Goal: Task Accomplishment & Management: Manage account settings

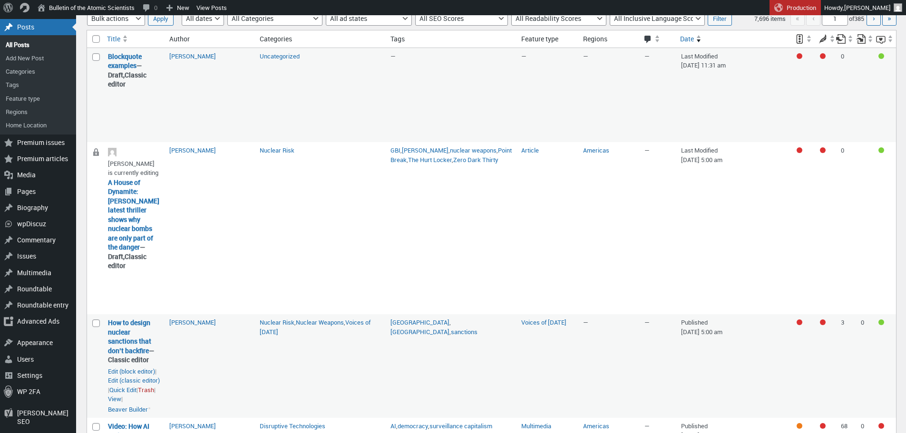
scroll to position [104, 0]
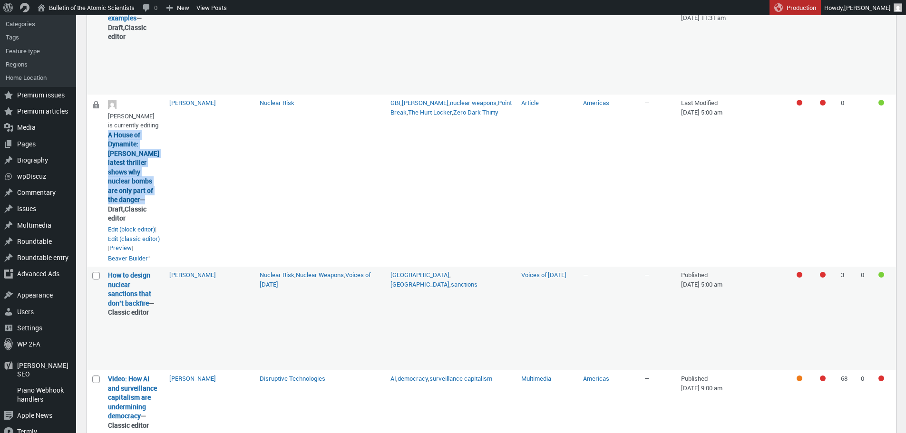
drag, startPoint x: 130, startPoint y: 207, endPoint x: 108, endPoint y: 140, distance: 70.7
click at [108, 140] on strong "A House of Dynamite: Bigelow’s latest thriller shows why nuclear bombs are only…" at bounding box center [134, 176] width 52 height 93
copy strong "A House of Dynamite: [PERSON_NAME] latest thriller shows why nuclear bombs are …"
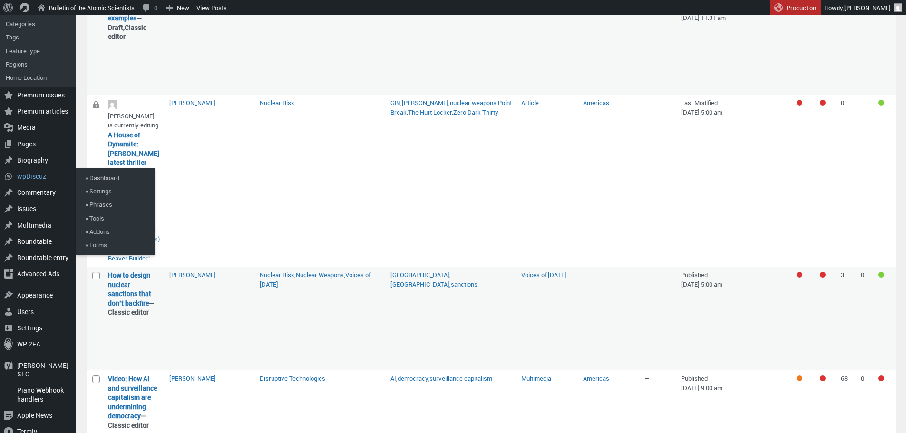
click at [317, 223] on td "Nuclear Risk" at bounding box center [320, 181] width 131 height 172
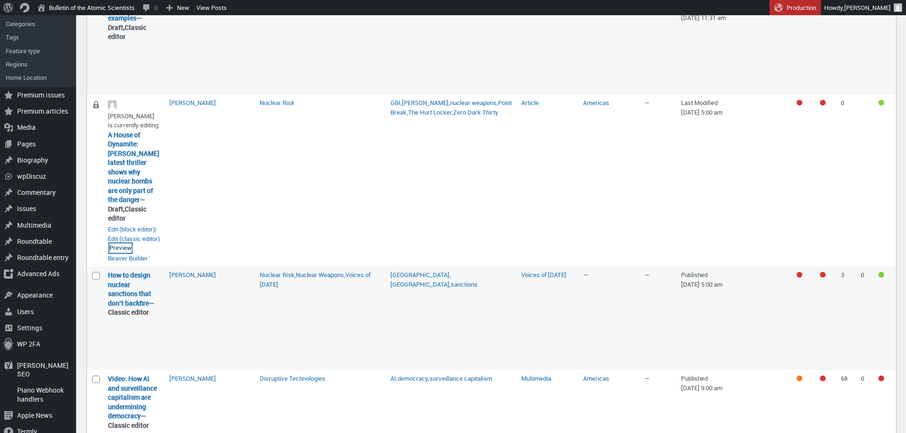
click at [123, 243] on link "Preview" at bounding box center [120, 248] width 22 height 10
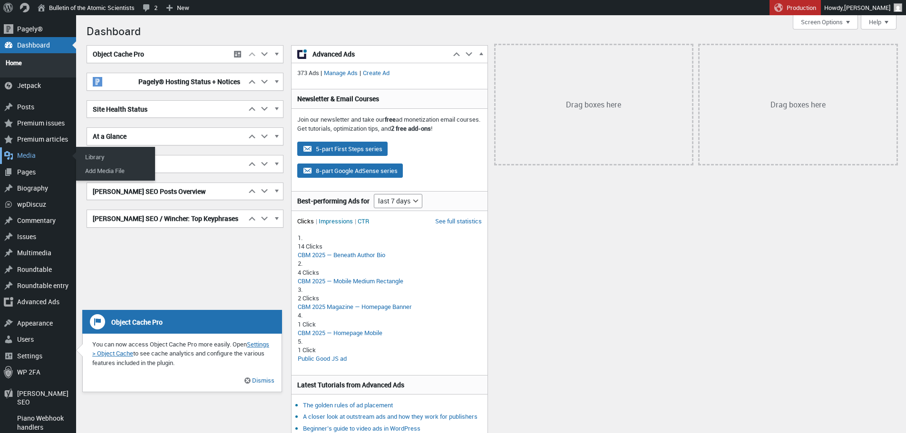
click at [27, 150] on div "Media" at bounding box center [38, 155] width 76 height 16
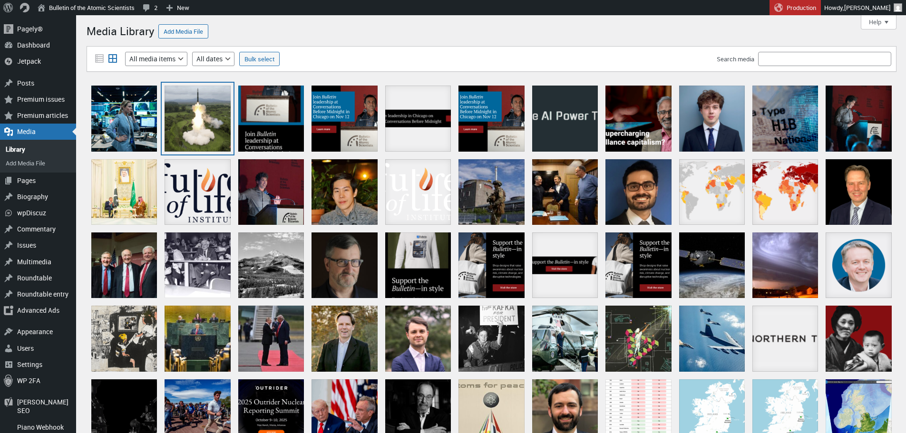
click at [204, 116] on div "Hwasong-18 launch" at bounding box center [198, 119] width 66 height 66
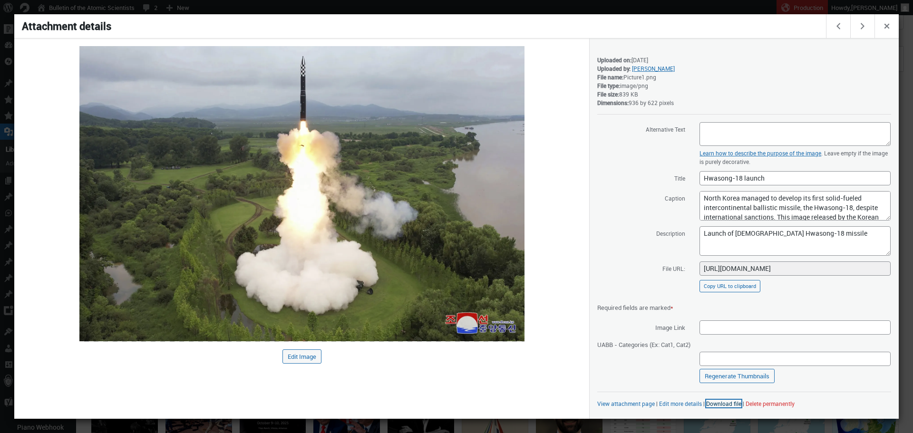
click at [717, 405] on link "Download file" at bounding box center [723, 404] width 35 height 8
click at [627, 12] on div at bounding box center [456, 216] width 913 height 433
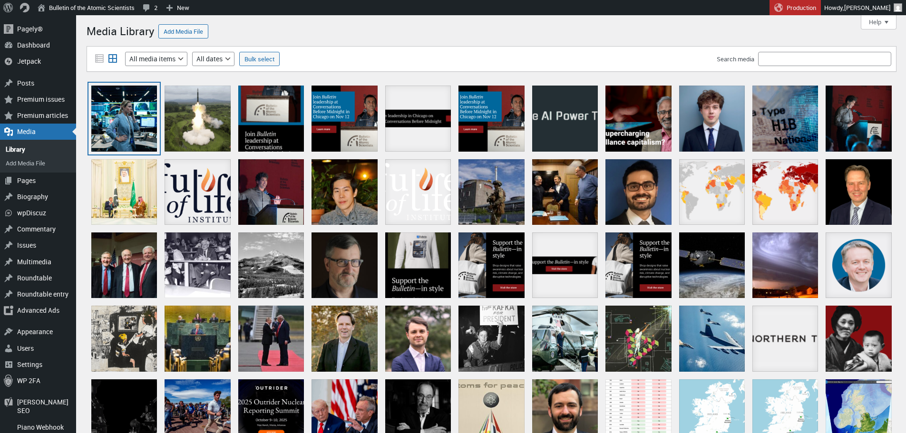
click at [122, 102] on div "A HOUSE OF DYNAMITE" at bounding box center [124, 119] width 66 height 66
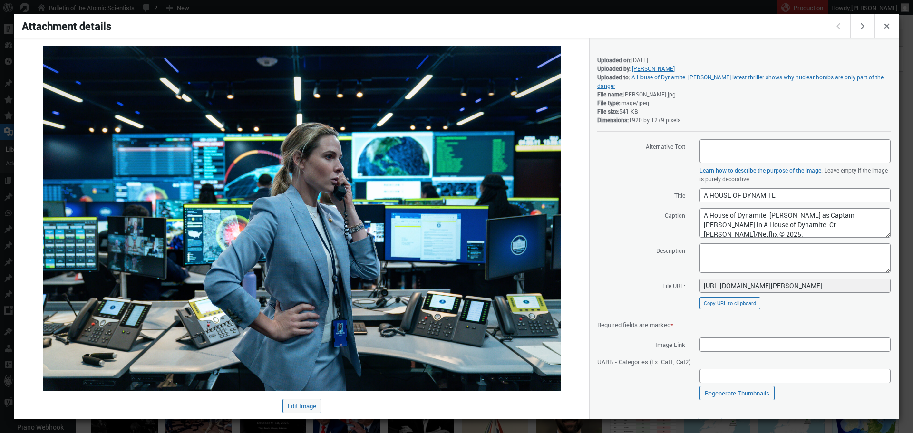
click at [723, 417] on div "Saved. Details Uploaded on: October 6, 2025 Uploaded by: Erik English Uploaded …" at bounding box center [744, 229] width 310 height 380
click at [723, 417] on link "Download file" at bounding box center [723, 421] width 35 height 8
click at [634, 10] on div at bounding box center [456, 216] width 913 height 433
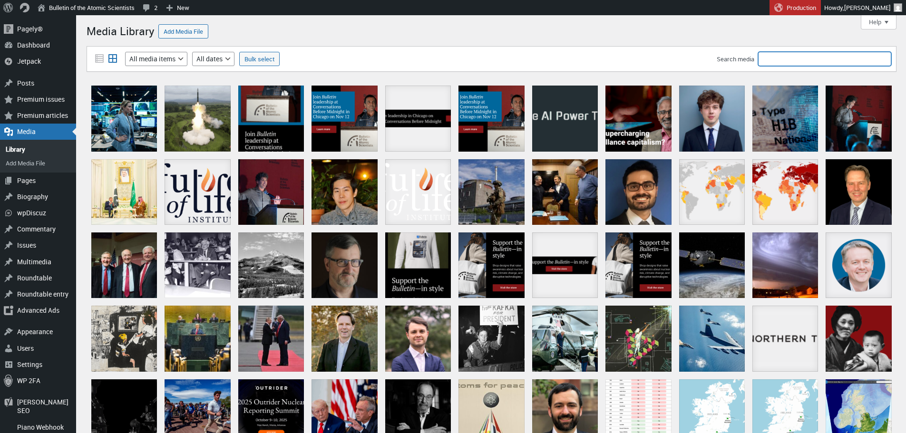
click at [792, 55] on input "Search media" at bounding box center [824, 59] width 133 height 14
type input "john f kennedy"
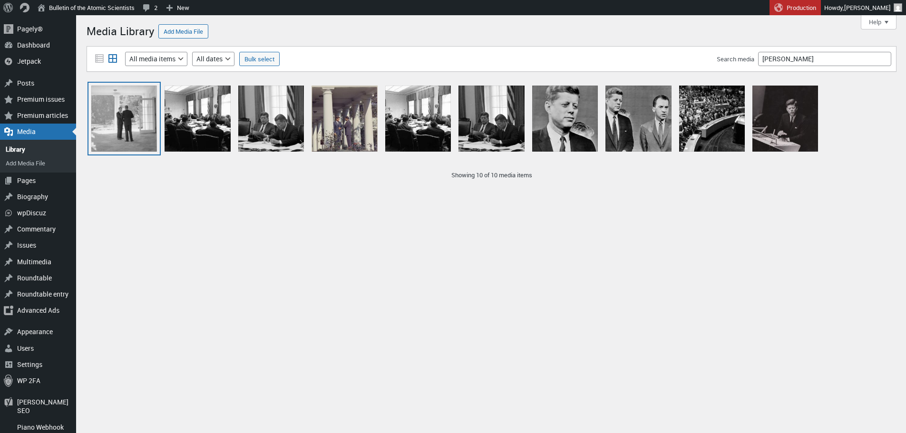
click at [108, 98] on div "L_Horizontal JFK and RFK Cuban Missile Crisis -_NARA_-_194239" at bounding box center [124, 119] width 66 height 66
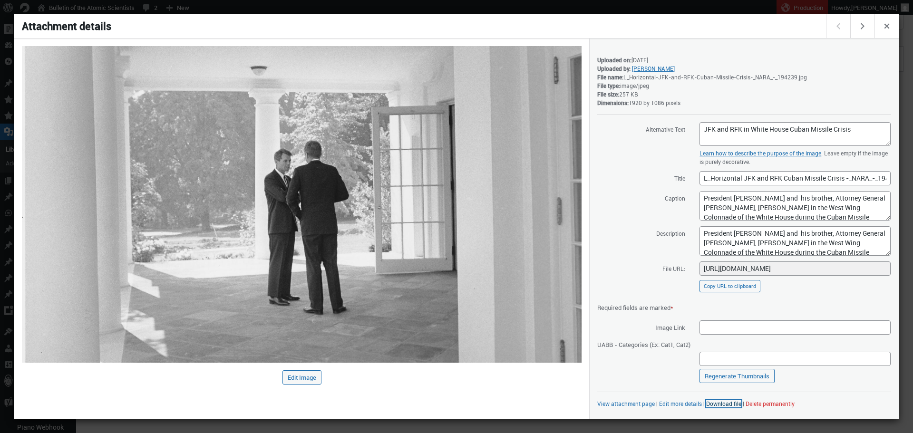
click at [710, 402] on link "Download file" at bounding box center [723, 404] width 35 height 8
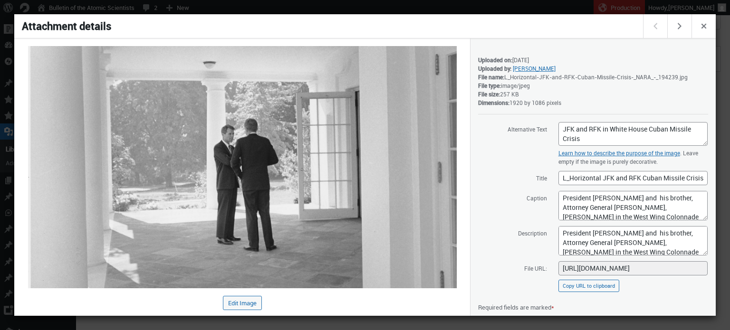
click at [226, 0] on div at bounding box center [365, 165] width 730 height 330
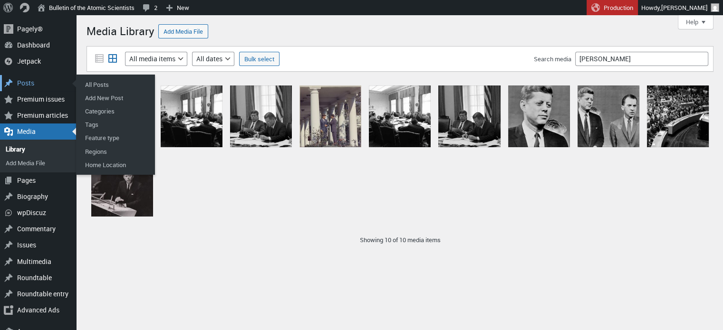
click at [26, 87] on div "Posts" at bounding box center [38, 83] width 76 height 16
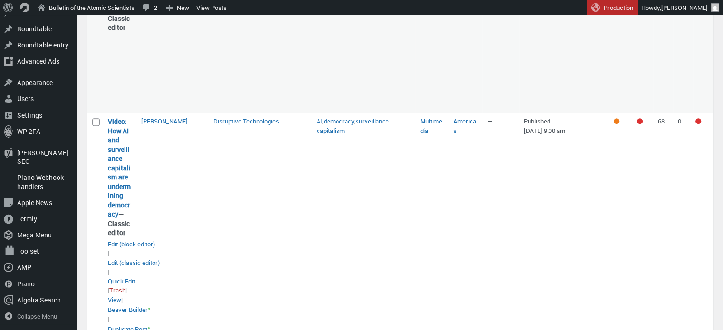
scroll to position [713, 0]
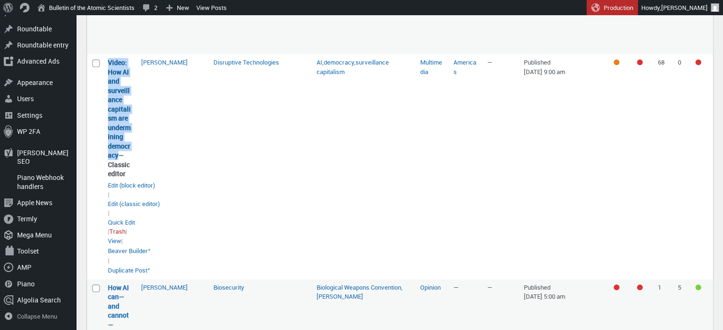
drag, startPoint x: 118, startPoint y: 174, endPoint x: 107, endPoint y: 79, distance: 94.7
click at [108, 79] on strong "Video: How AI and surveillance capitalism are undermining democracy — Classic e…" at bounding box center [120, 118] width 24 height 121
copy link "Video: How AI and surveillance capitalism are undermining democracy"
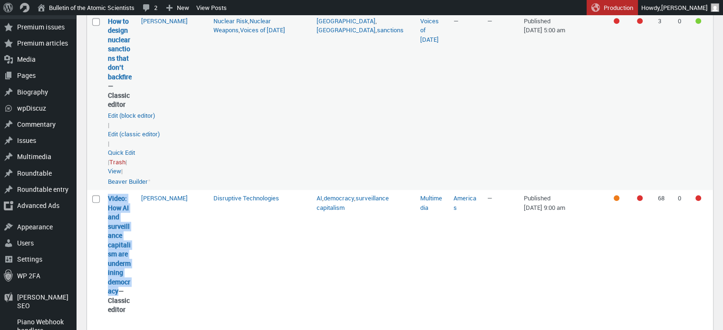
scroll to position [618, 0]
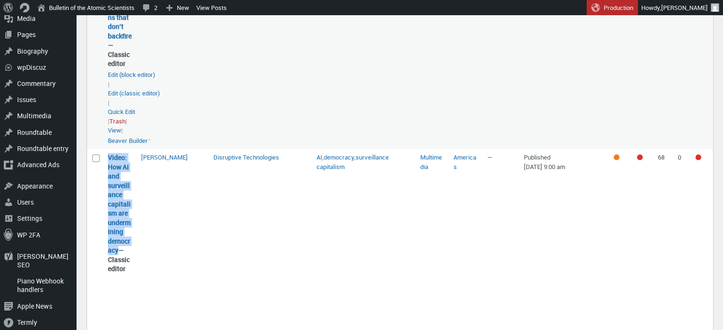
copy link "Video: How AI and surveillance capitalism are undermining democracy"
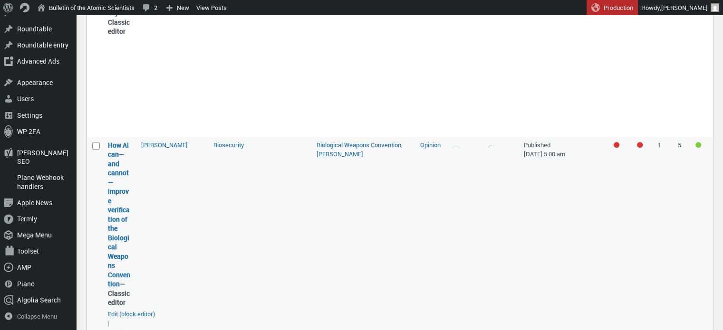
click at [155, 204] on td "[PERSON_NAME]" at bounding box center [172, 263] width 72 height 252
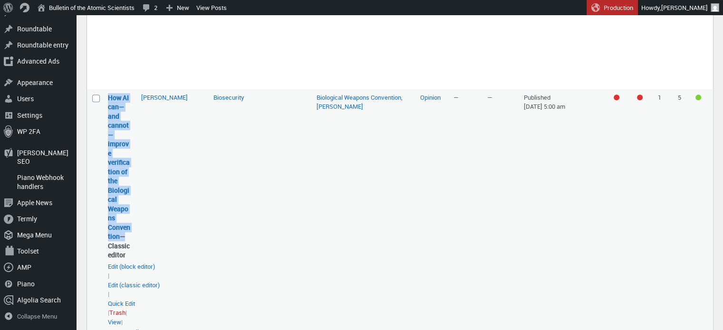
drag, startPoint x: 121, startPoint y: 256, endPoint x: 109, endPoint y: 108, distance: 148.9
click at [109, 108] on td "How AI can—and cannot—improve verification of the Biological Weapons Convention…" at bounding box center [119, 215] width 33 height 252
copy strong "How AI can—and cannot—improve verification of the Biological Weapons Convention"
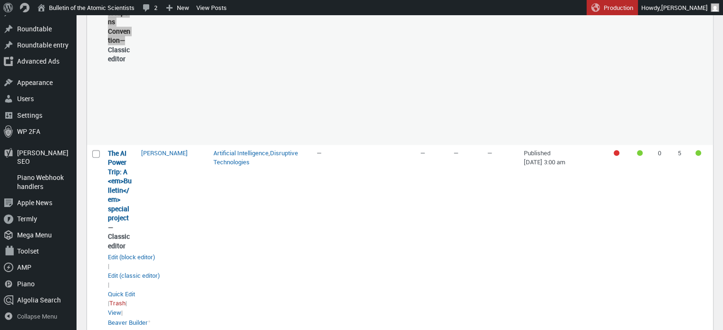
scroll to position [1141, 0]
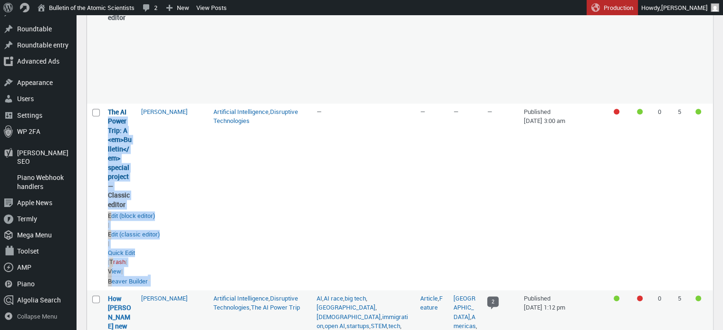
drag, startPoint x: 136, startPoint y: 193, endPoint x: 119, endPoint y: 138, distance: 57.9
click at [107, 134] on tr "Select The AI Power Trip: A <em>Bulletin</em> special project “The AI Power Tri…" at bounding box center [400, 197] width 626 height 187
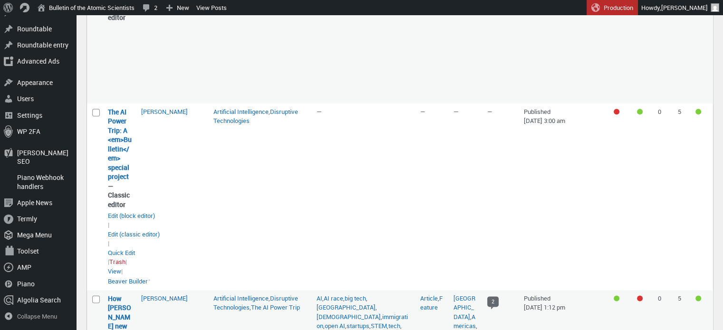
click at [154, 161] on td "[PERSON_NAME]" at bounding box center [172, 197] width 72 height 187
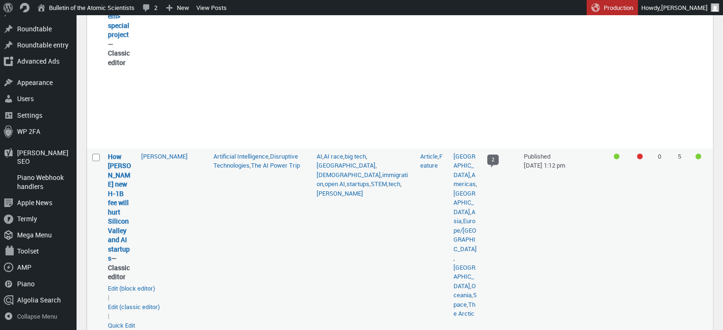
scroll to position [1284, 0]
drag, startPoint x: 112, startPoint y: 267, endPoint x: 104, endPoint y: 176, distance: 90.7
click at [104, 176] on td "How Trump’s new H-1B fee will hurt Silicon Valley and AI startups — Classic edi…" at bounding box center [119, 255] width 33 height 215
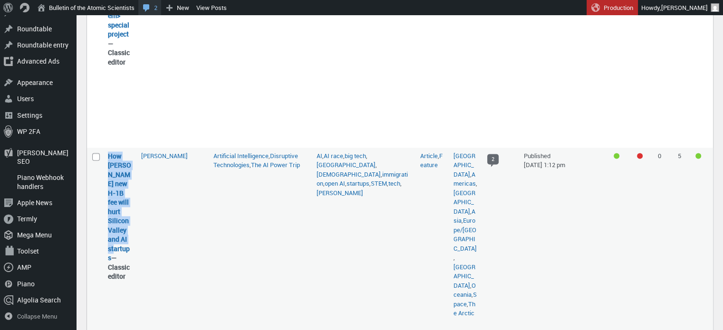
copy link "How [PERSON_NAME] new H-1B fee will hurt Silicon Valley and AI startups"
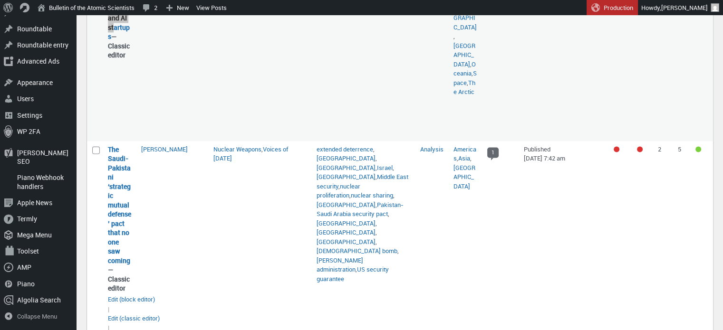
scroll to position [1522, 0]
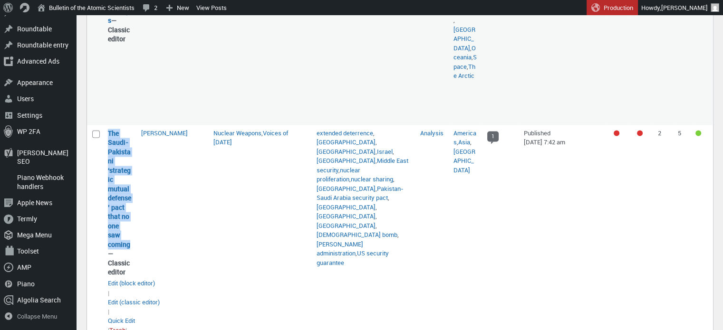
drag, startPoint x: 127, startPoint y: 246, endPoint x: 104, endPoint y: 138, distance: 110.1
click at [104, 138] on td "The Saudi-Pakistani ‘strategic mutual defense’ pact that no one saw coming — Cl…" at bounding box center [119, 241] width 33 height 233
copy link "The Saudi-Pakistani ‘strategic mutual defense’ pact that no one saw coming"
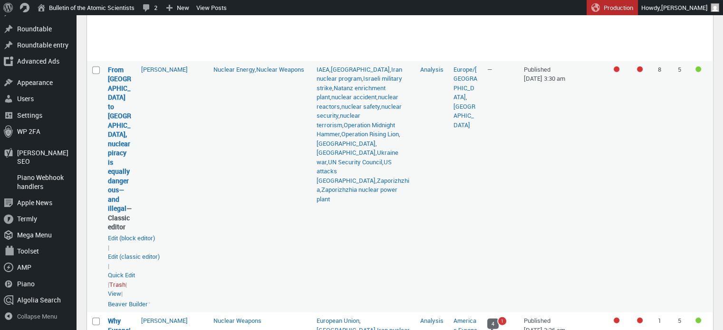
scroll to position [2235, 0]
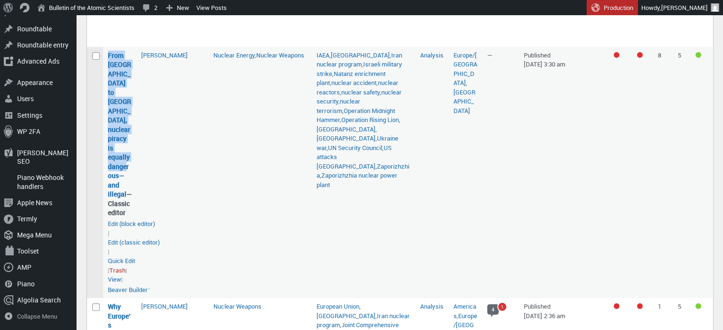
drag, startPoint x: 131, startPoint y: 191, endPoint x: 102, endPoint y: 79, distance: 115.0
click at [102, 79] on tr "Select From Zaporizhzhia to Natanz, nuclear piracy is equally dangerous—and ill…" at bounding box center [400, 173] width 626 height 252
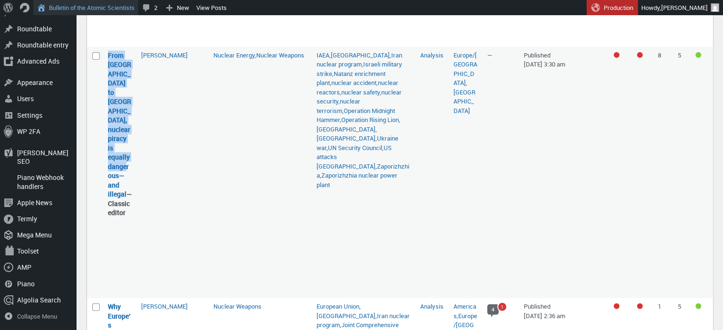
copy tr "Select From Zaporizhzhia to Natanz, nuclear piracy is equally dangerous—and ill…"
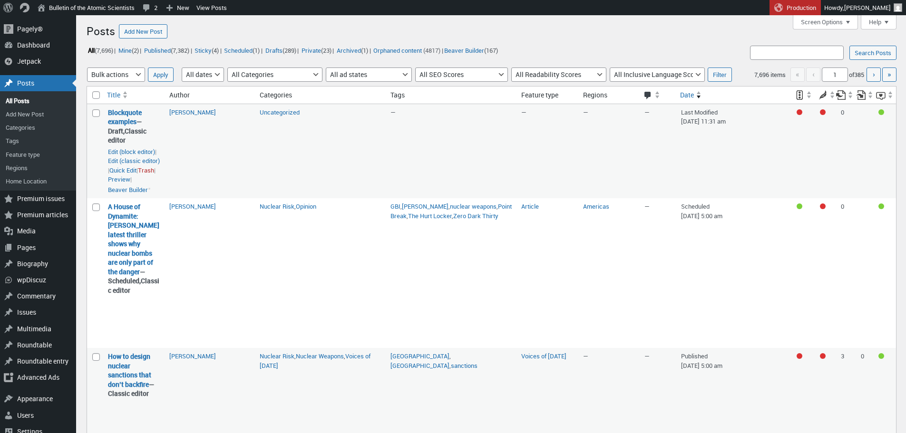
scroll to position [104, 0]
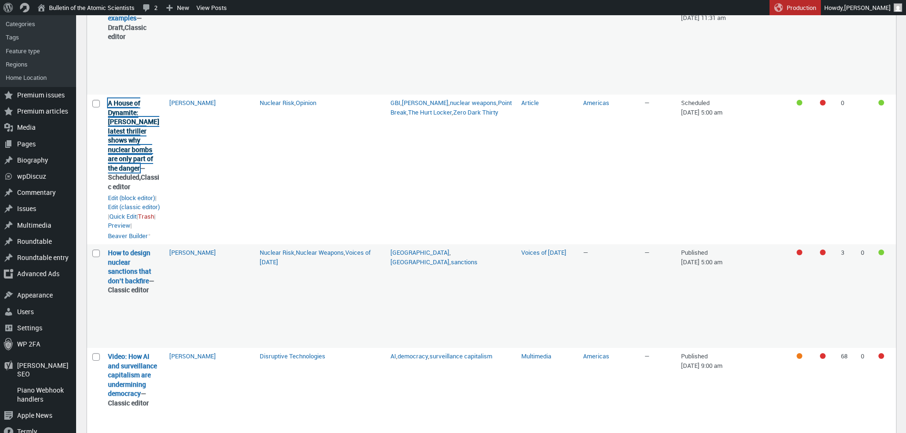
click at [127, 155] on link "A House of Dynamite: [PERSON_NAME] latest thriller shows why nuclear bombs are …" at bounding box center [133, 135] width 51 height 74
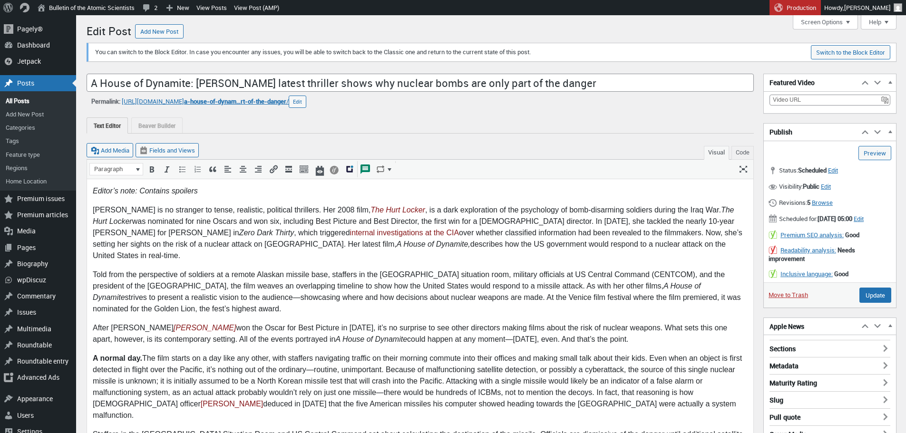
click at [291, 130] on div "Text Editor Beaver Builder" at bounding box center [420, 125] width 667 height 16
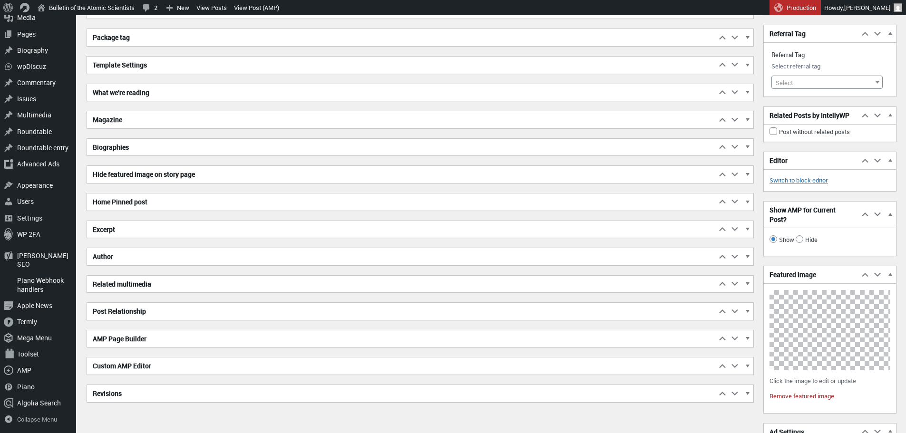
scroll to position [1503, 0]
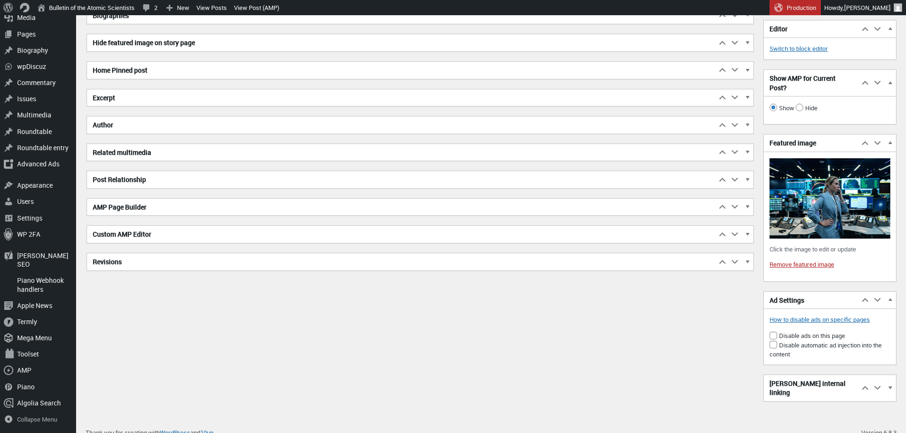
click at [154, 95] on h2 "Excerpt" at bounding box center [401, 97] width 629 height 17
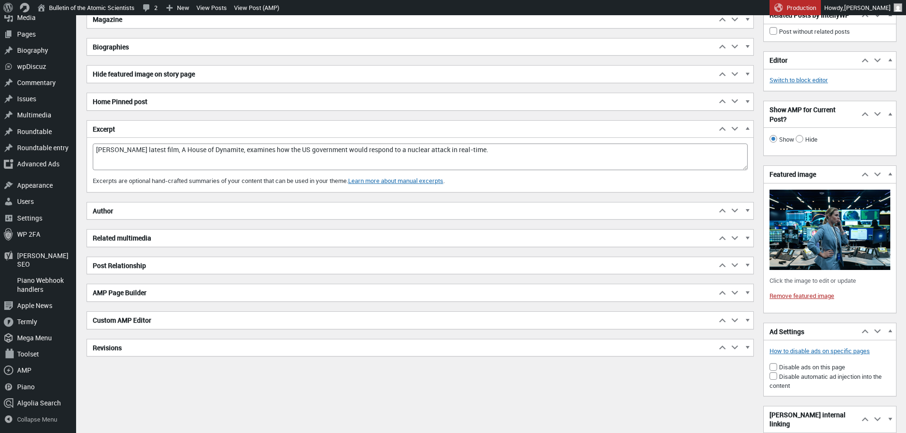
scroll to position [1456, 0]
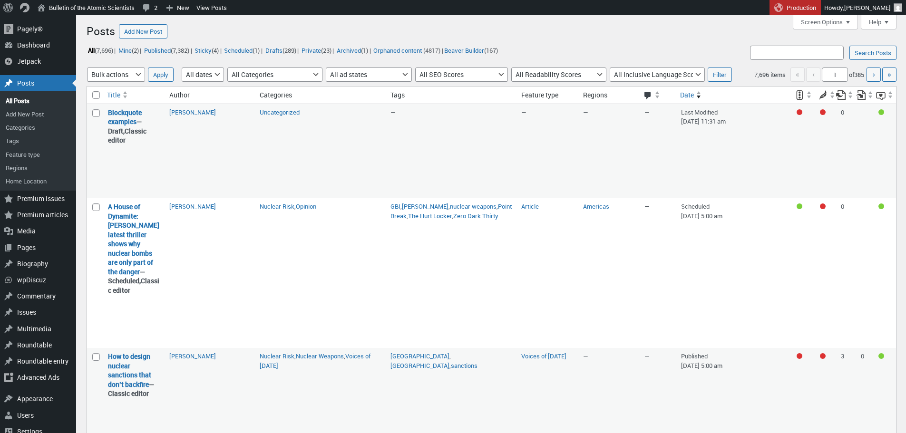
scroll to position [104, 0]
